Goal: Book appointment/travel/reservation

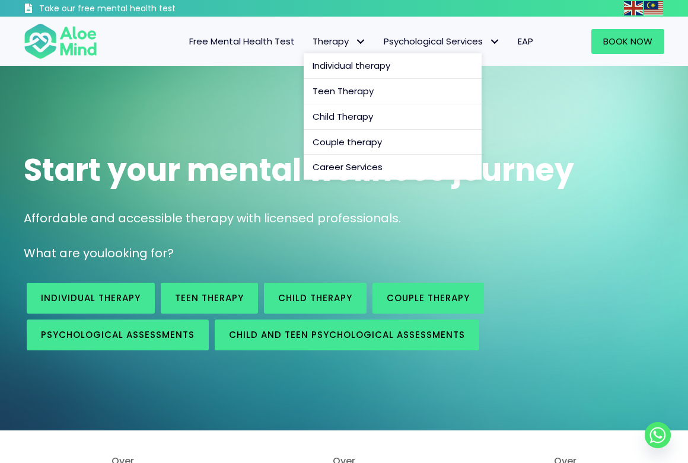
click at [338, 41] on span "Therapy" at bounding box center [339, 41] width 53 height 12
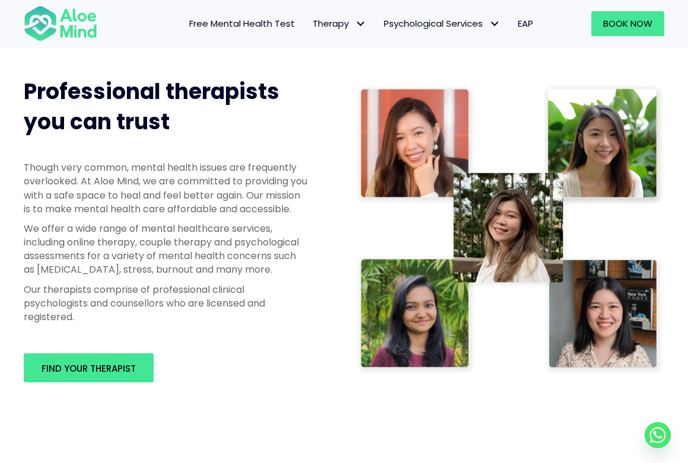
scroll to position [656, 0]
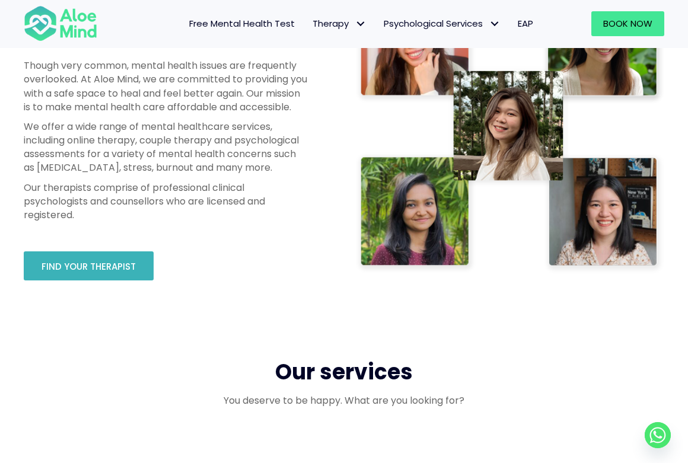
click at [79, 281] on link "Find your therapist" at bounding box center [89, 266] width 130 height 29
click at [139, 274] on link "Find your therapist" at bounding box center [89, 266] width 130 height 29
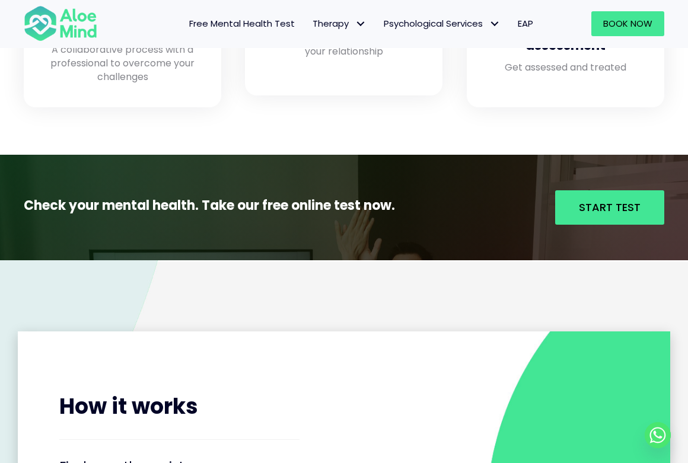
scroll to position [1484, 0]
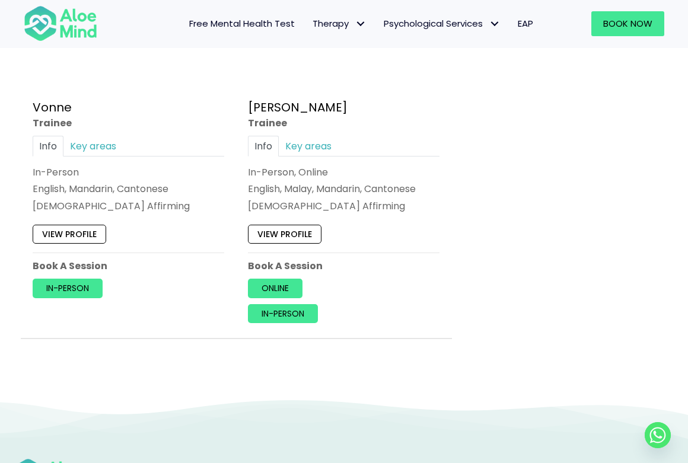
scroll to position [5128, 0]
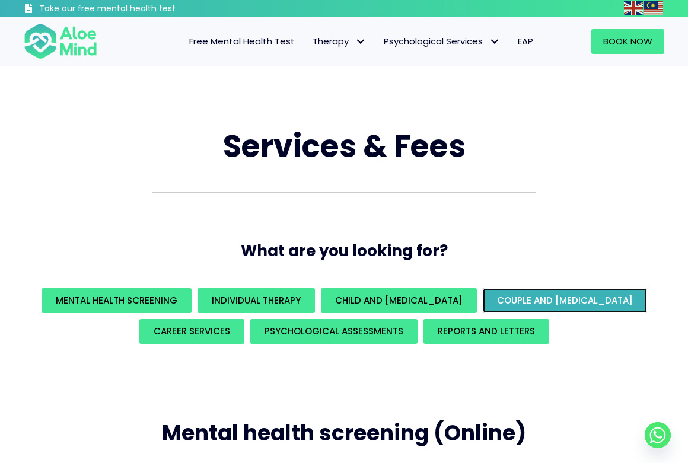
click at [516, 303] on span "Couple and family therapy" at bounding box center [565, 300] width 136 height 12
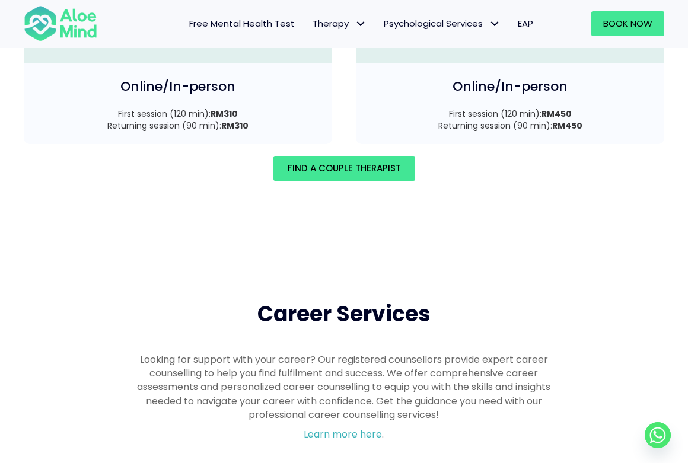
scroll to position [1786, 0]
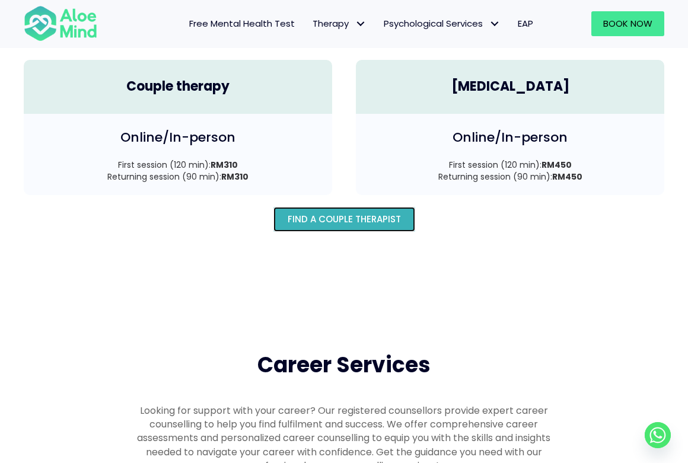
click at [353, 227] on link "Find A Couple Therapist" at bounding box center [345, 219] width 142 height 25
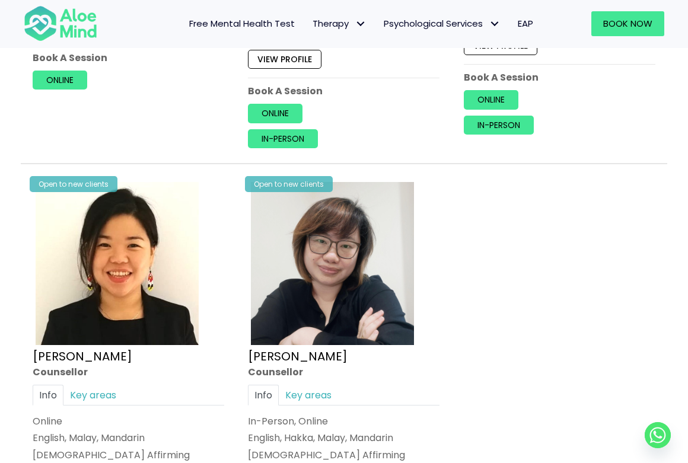
scroll to position [994, 0]
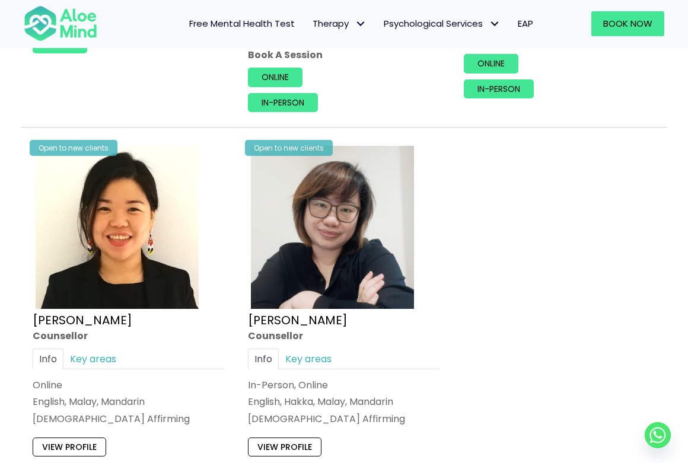
click at [303, 437] on div "View profile" at bounding box center [344, 444] width 192 height 25
click at [300, 445] on link "View profile" at bounding box center [285, 447] width 74 height 19
